Goal: Navigation & Orientation: Find specific page/section

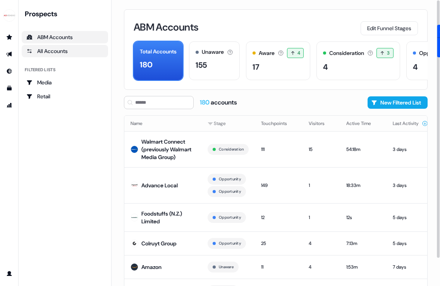
click at [61, 54] on div "All Accounts" at bounding box center [64, 51] width 77 height 8
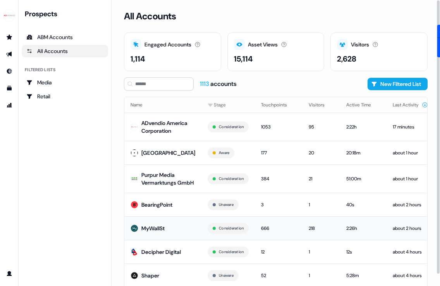
click at [158, 232] on div "MyWallSt" at bounding box center [152, 229] width 23 height 8
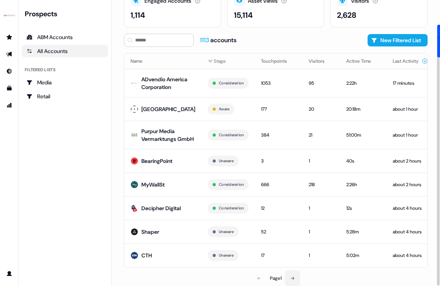
click at [290, 275] on button at bounding box center [292, 278] width 15 height 15
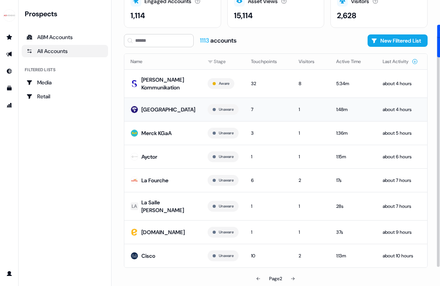
scroll to position [58, 0]
click at [297, 275] on button at bounding box center [292, 278] width 15 height 15
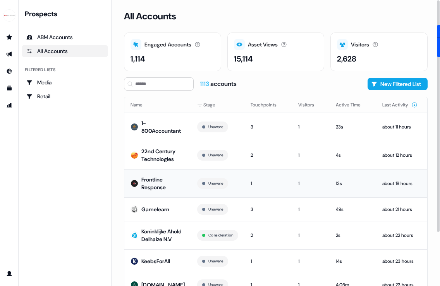
scroll to position [46, 0]
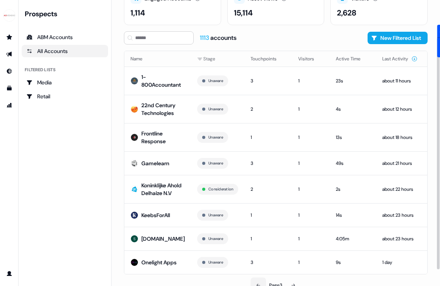
click at [259, 283] on icon at bounding box center [258, 285] width 5 height 5
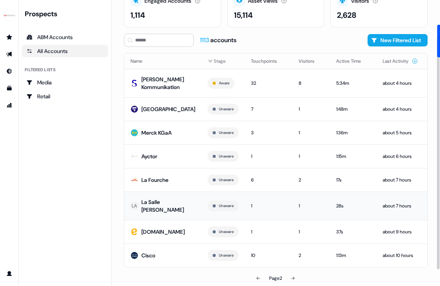
scroll to position [58, 0]
click at [258, 276] on icon at bounding box center [258, 278] width 5 height 5
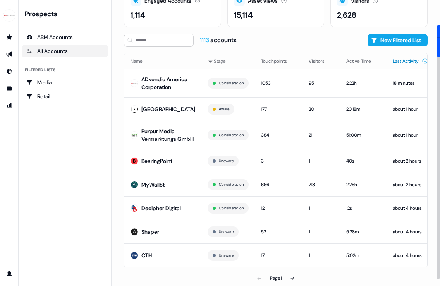
click at [393, 54] on button "Last Activity" at bounding box center [410, 61] width 35 height 14
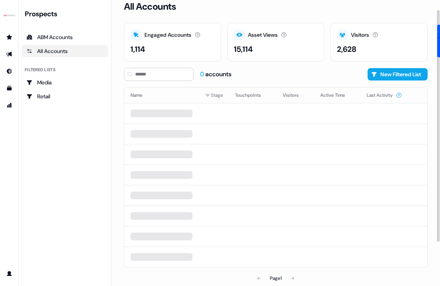
scroll to position [12, 0]
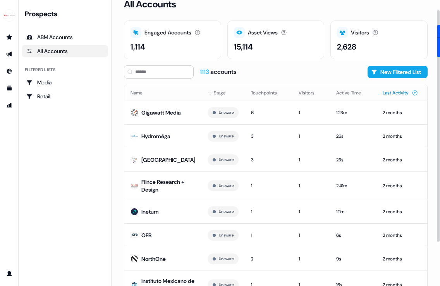
click at [383, 96] on button "Last Activity" at bounding box center [400, 93] width 35 height 14
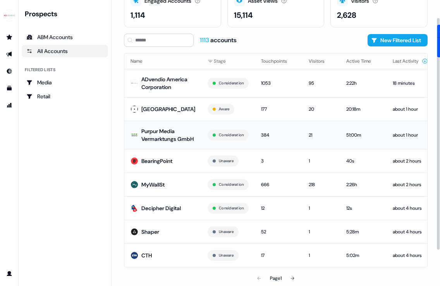
scroll to position [66, 0]
click at [292, 275] on button at bounding box center [292, 278] width 15 height 15
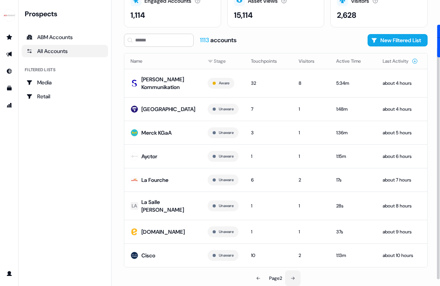
click at [292, 275] on button at bounding box center [292, 278] width 15 height 15
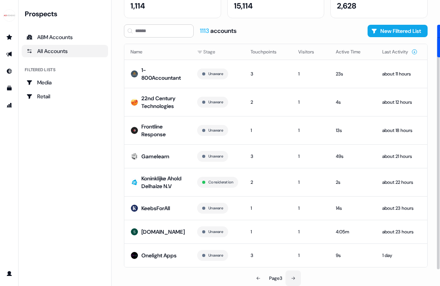
scroll to position [46, 0]
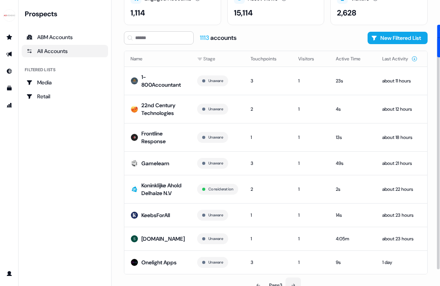
click at [292, 278] on button at bounding box center [292, 285] width 15 height 15
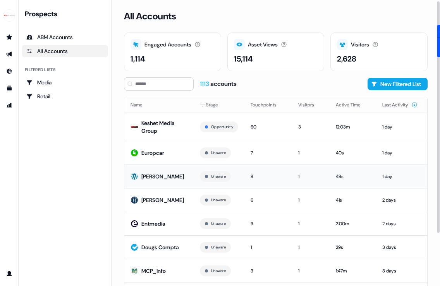
scroll to position [63, 0]
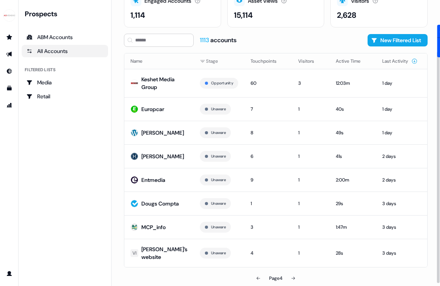
click at [302, 277] on div "Page 4" at bounding box center [275, 278] width 97 height 15
click at [298, 277] on button at bounding box center [292, 278] width 15 height 15
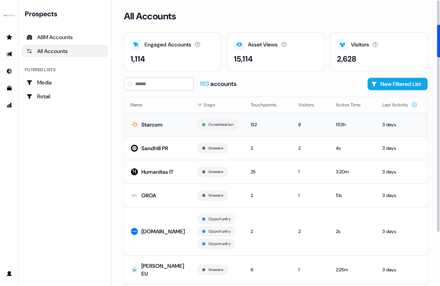
click at [168, 129] on td "Starcom" at bounding box center [157, 125] width 67 height 24
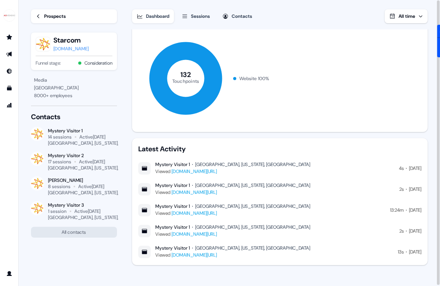
scroll to position [1, 0]
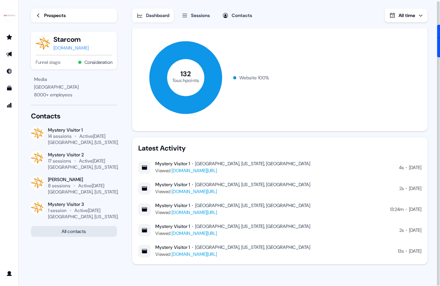
click at [60, 234] on button "All contacts" at bounding box center [74, 231] width 86 height 11
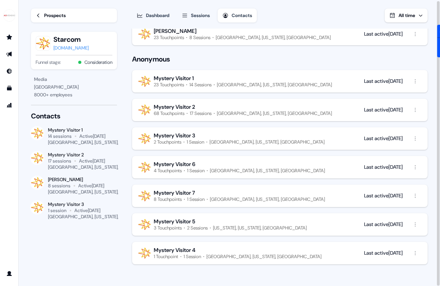
scroll to position [24, 0]
click at [263, 79] on div "Mystery Visitor 1" at bounding box center [243, 78] width 178 height 7
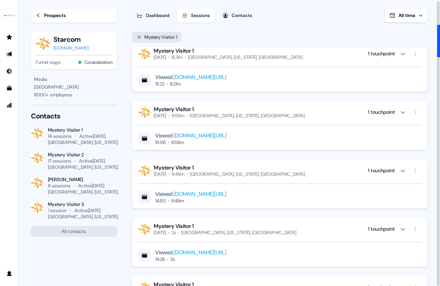
scroll to position [803, 0]
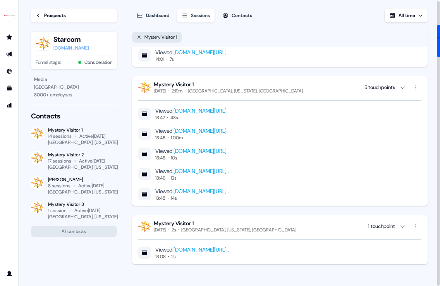
click at [227, 107] on link "[DOMAIN_NAME][URL]" at bounding box center [199, 110] width 53 height 7
